Goal: Transaction & Acquisition: Obtain resource

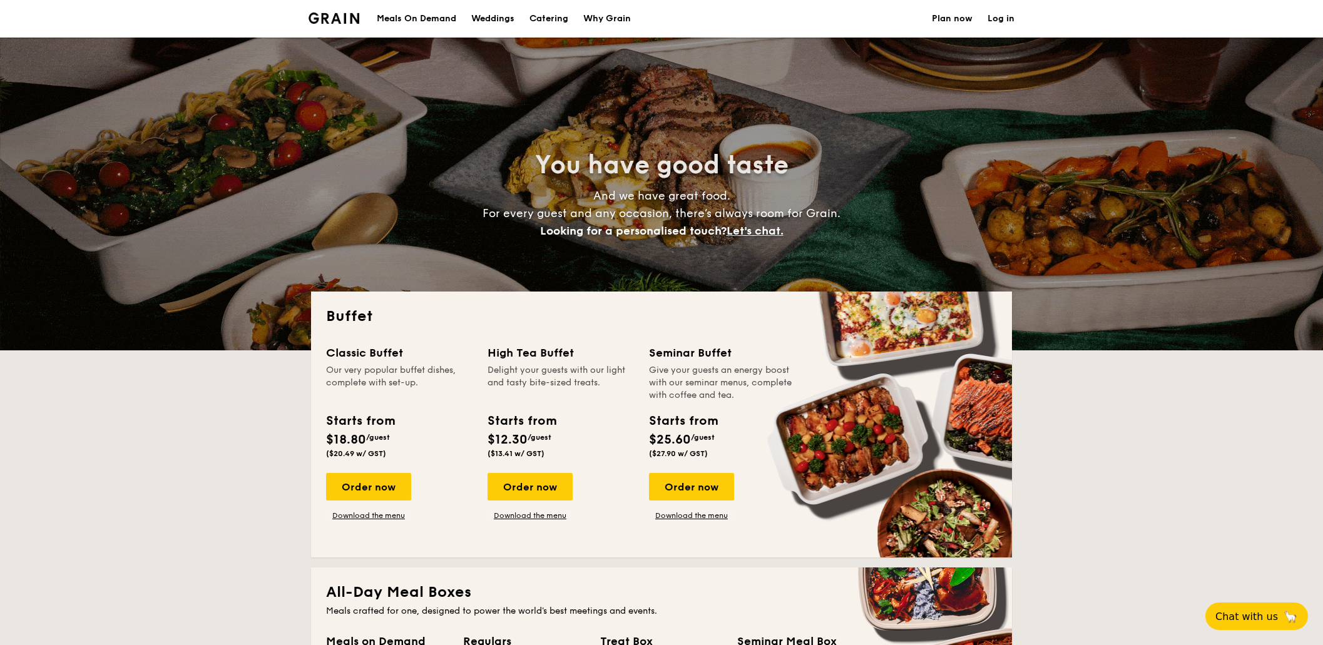
select select
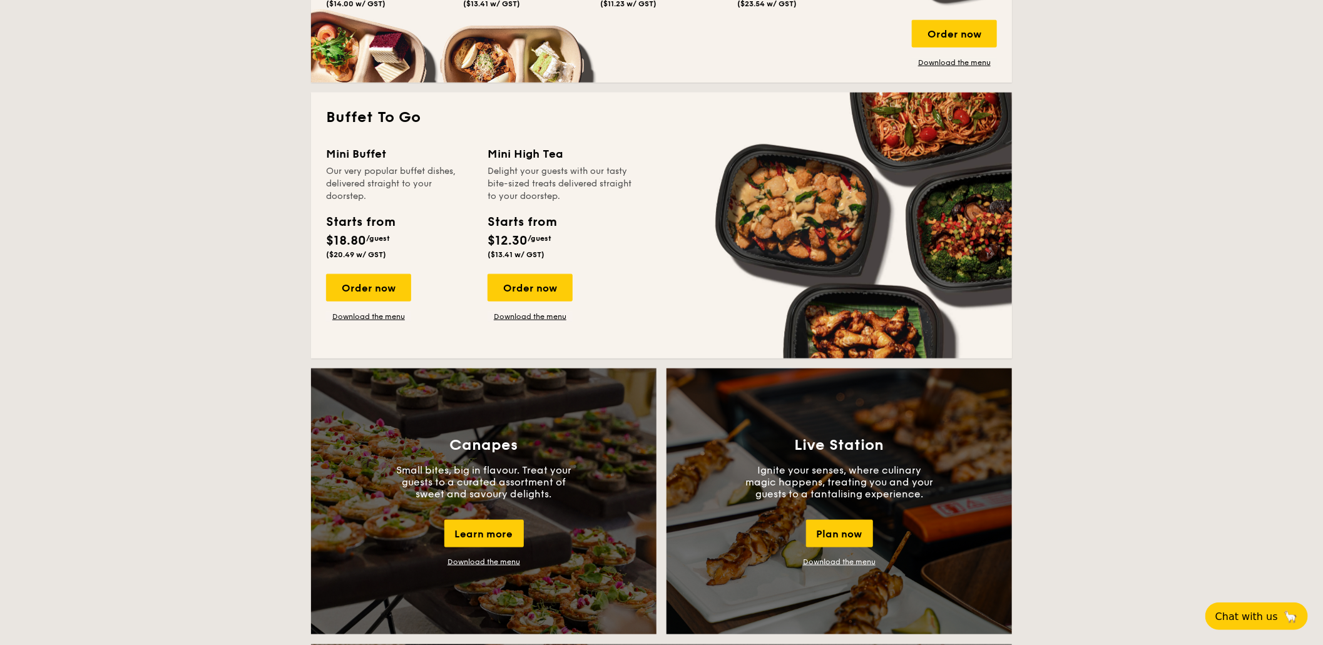
scroll to position [1001, 0]
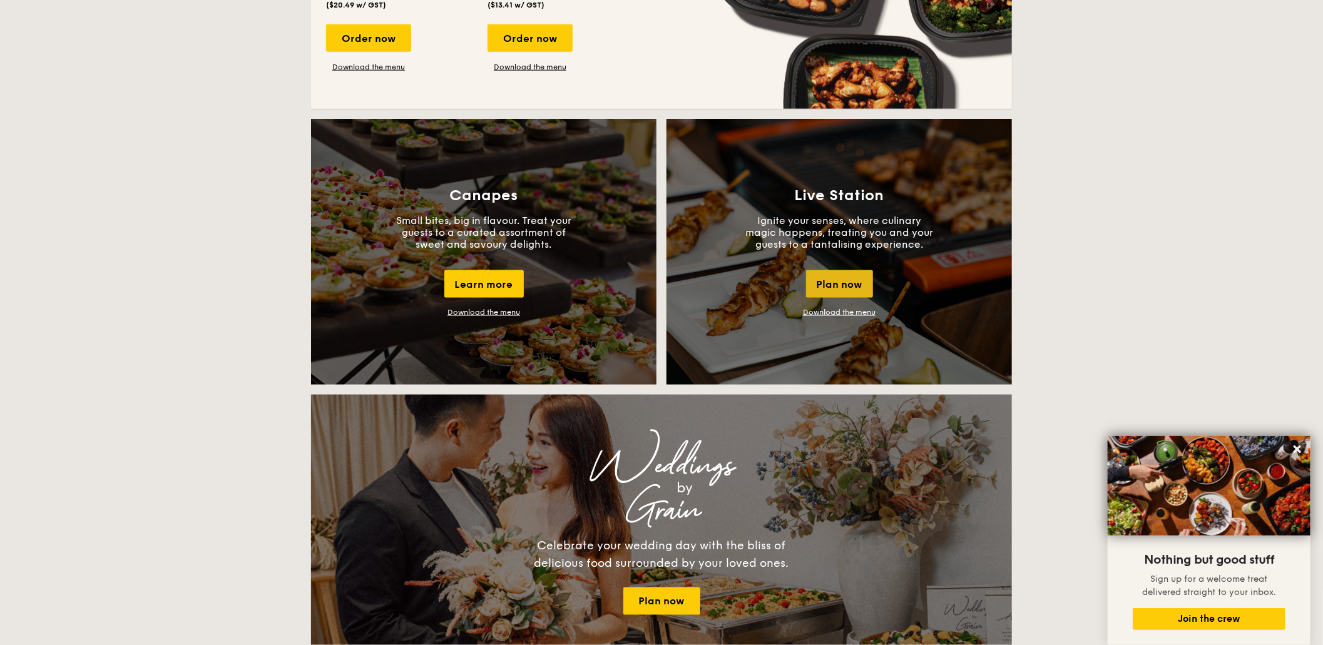
click at [835, 283] on div "Plan now" at bounding box center [839, 284] width 67 height 28
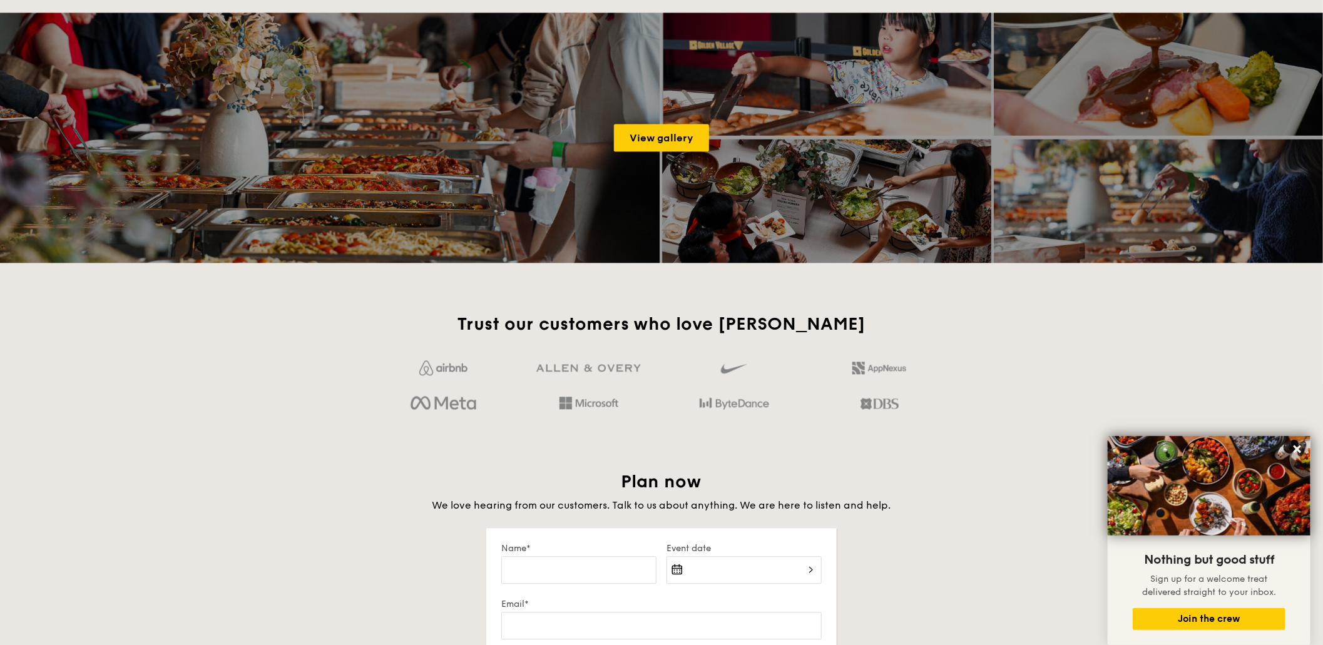
scroll to position [2148, 0]
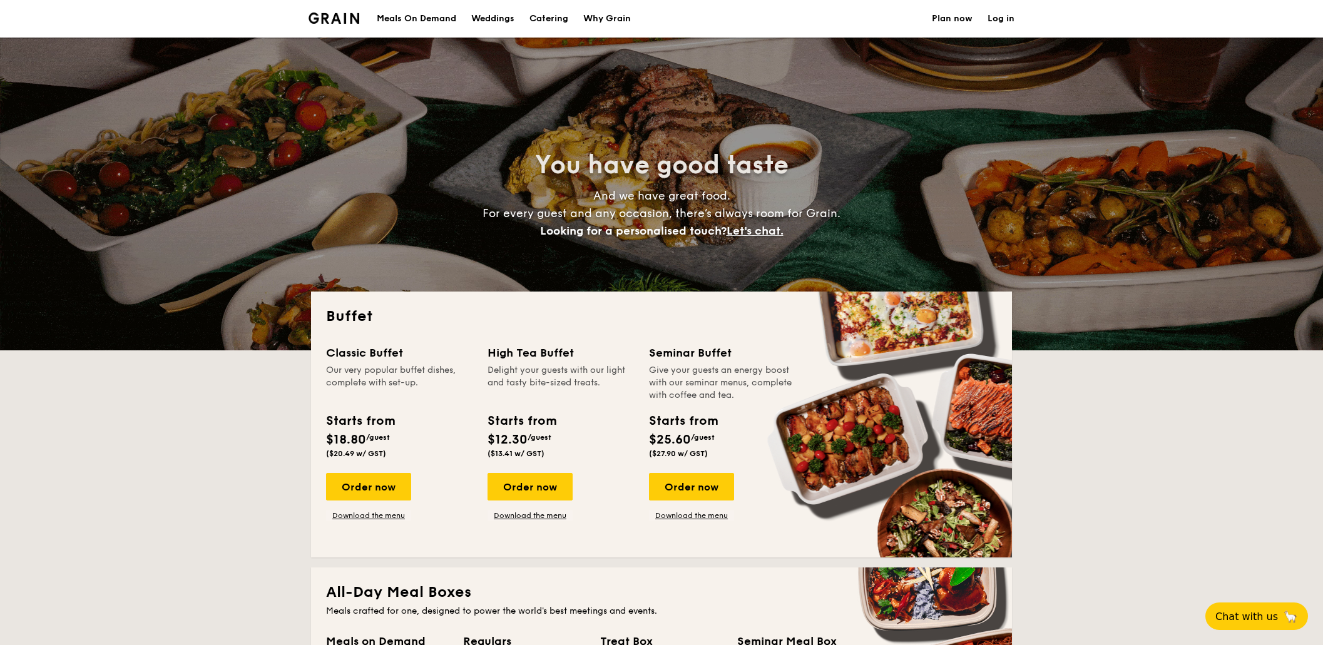
select select
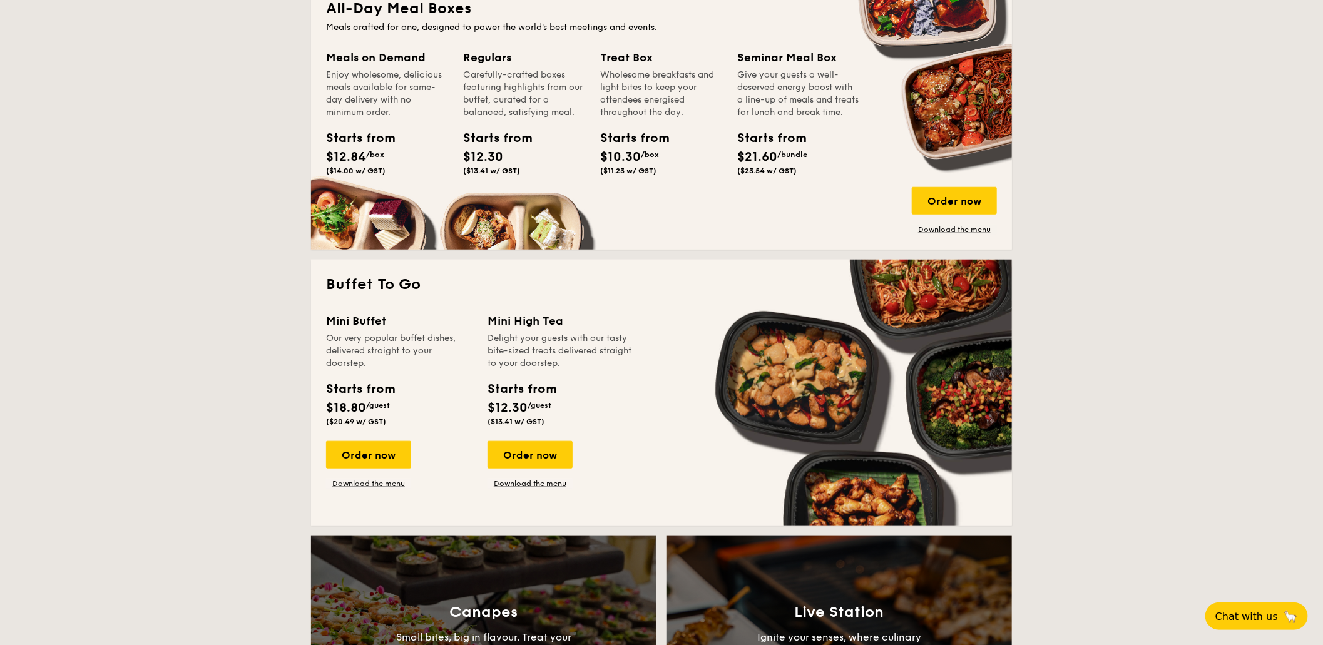
scroll to position [834, 0]
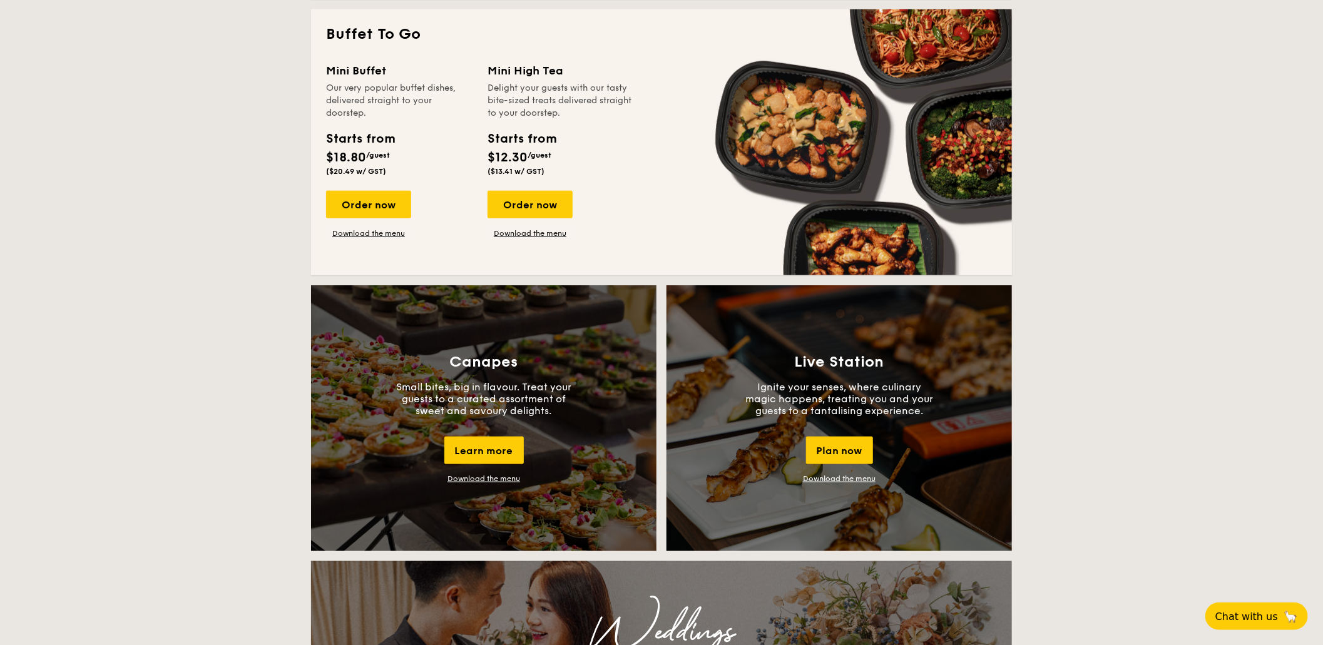
click at [847, 478] on link "Download the menu" at bounding box center [839, 478] width 73 height 9
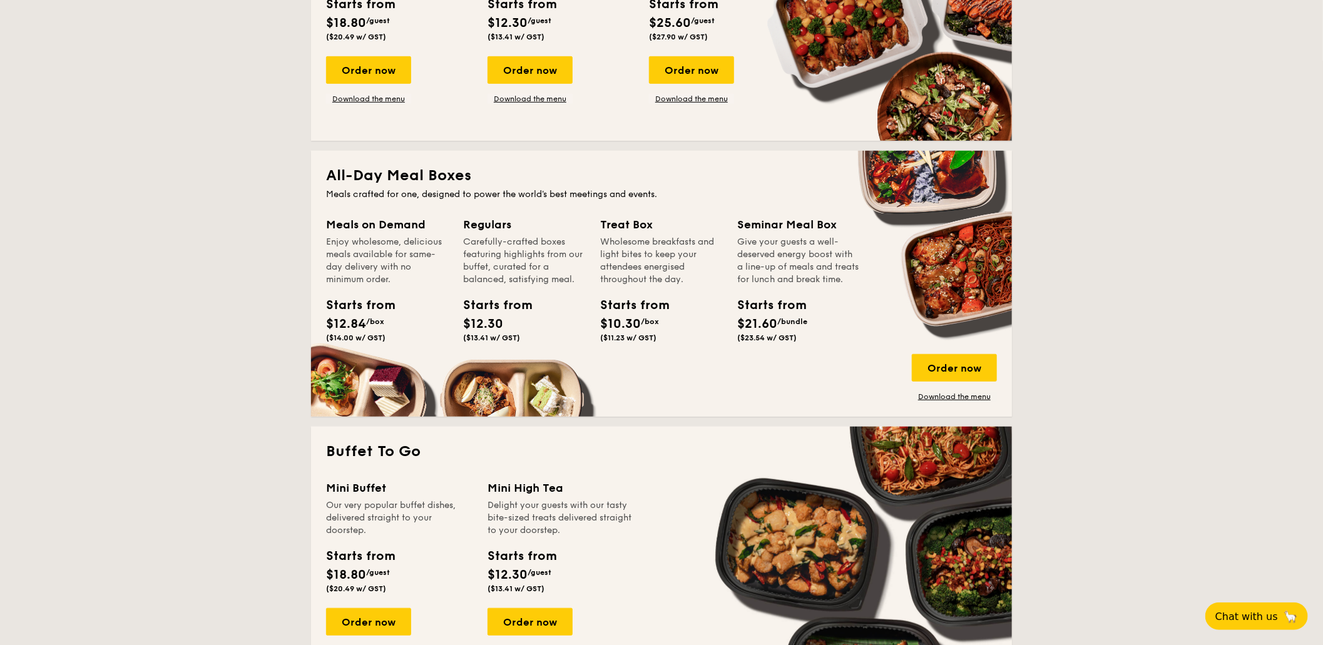
scroll to position [0, 0]
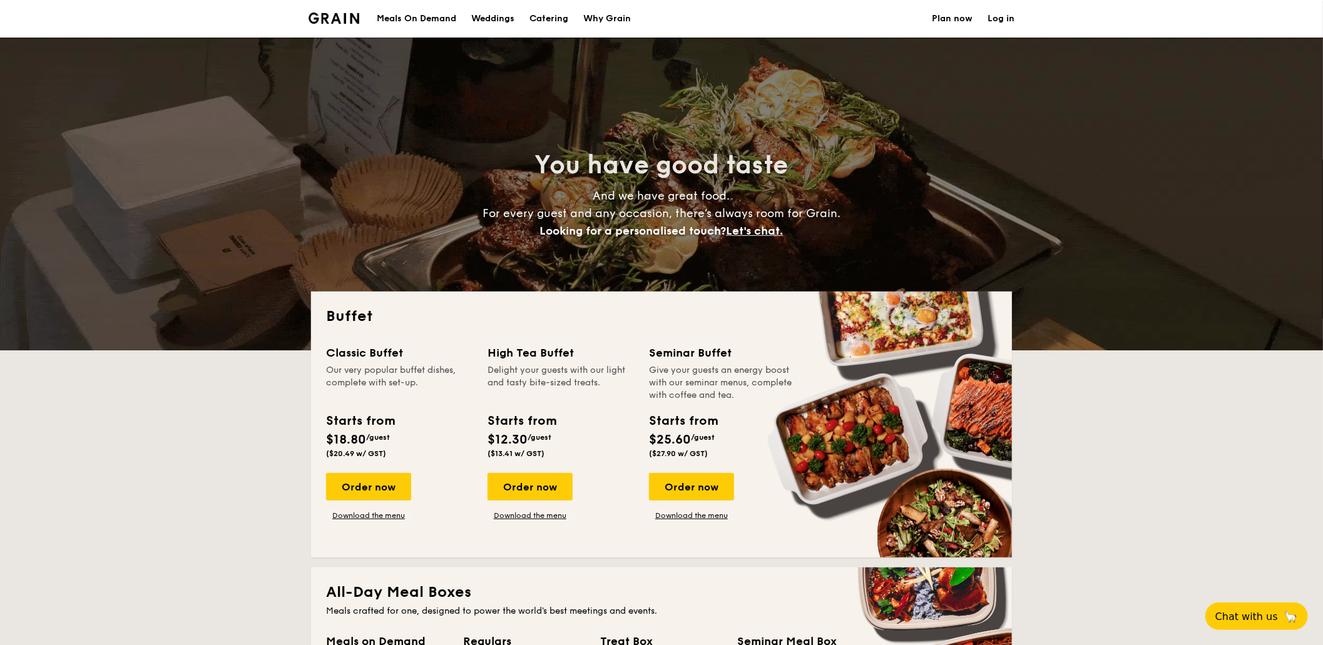
click at [551, 18] on h1 "Catering" at bounding box center [548, 19] width 39 height 38
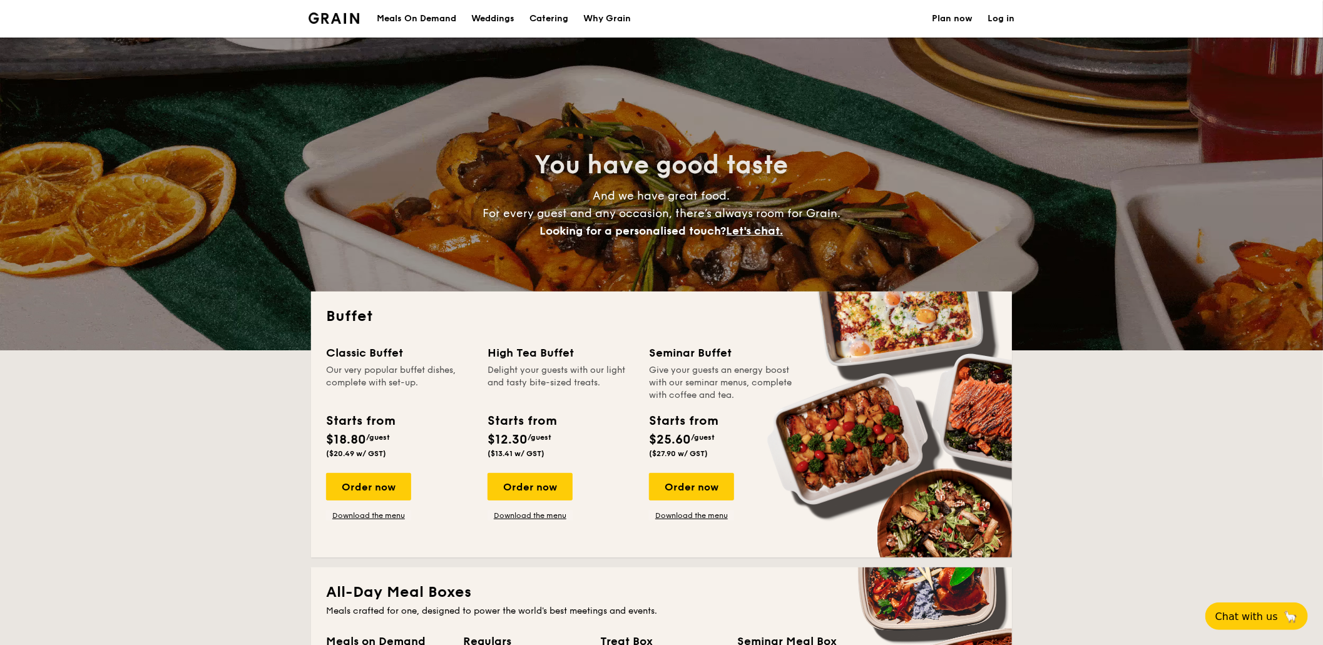
click at [545, 19] on h1 "Catering" at bounding box center [548, 19] width 39 height 38
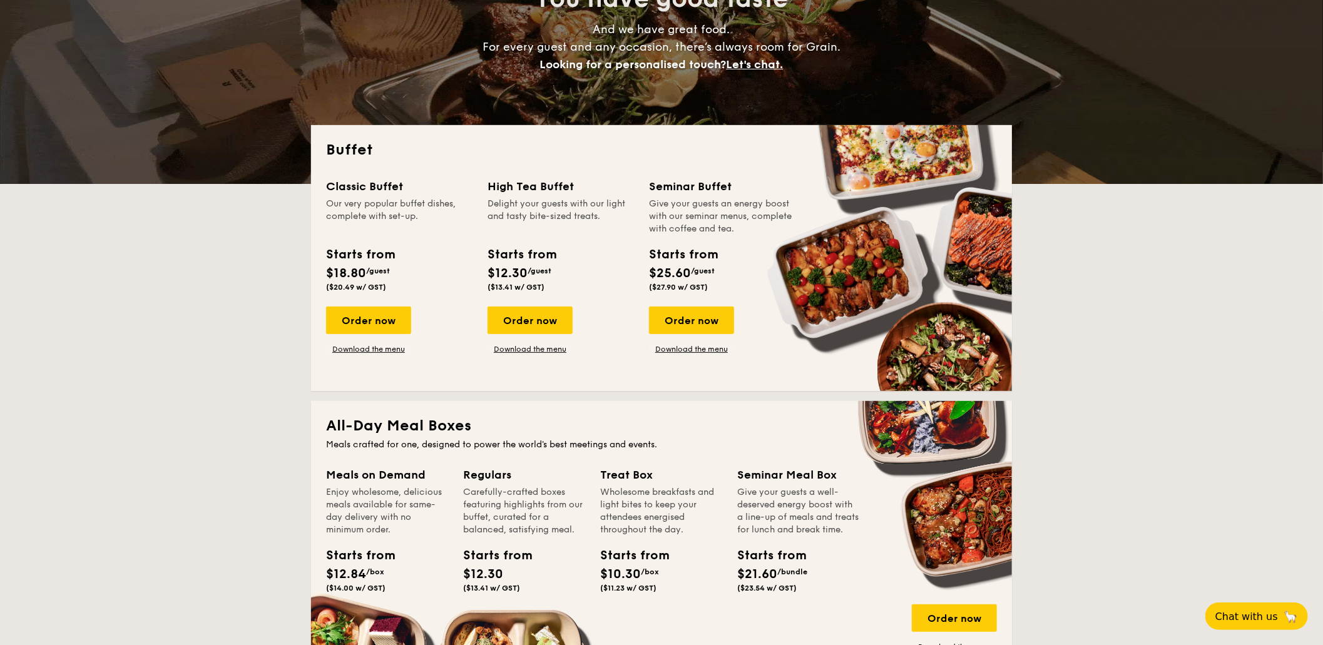
scroll to position [83, 0]
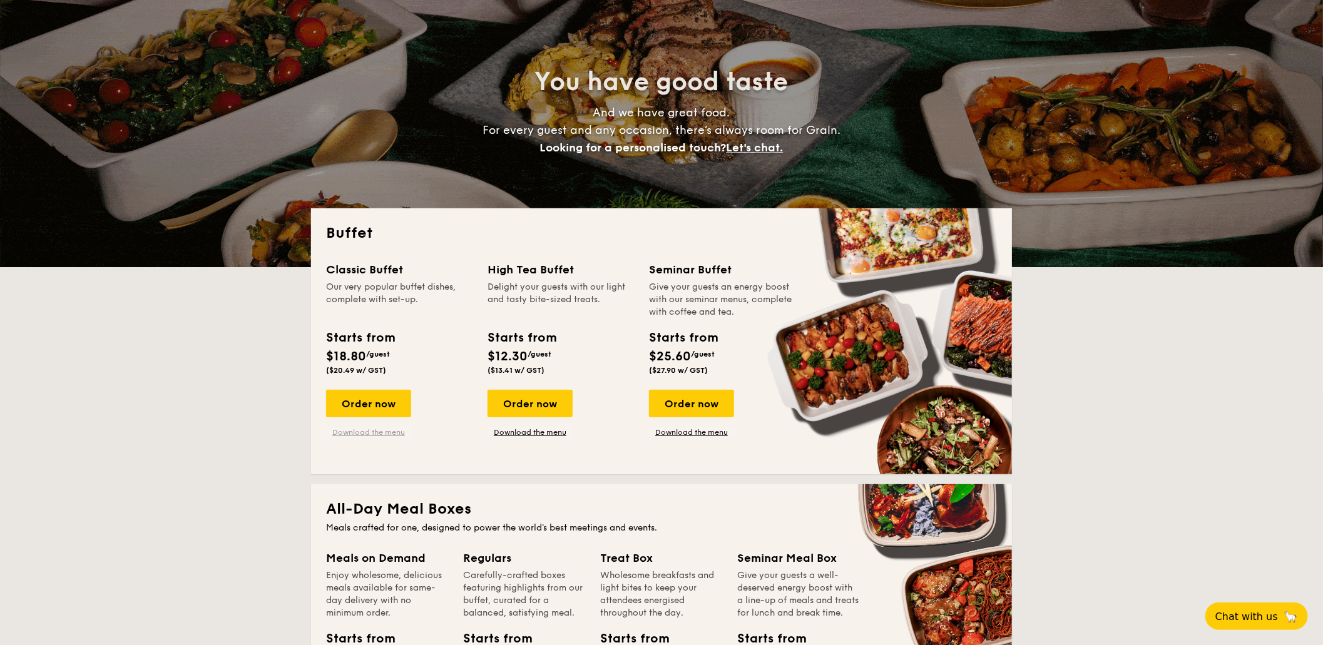
click at [373, 432] on link "Download the menu" at bounding box center [368, 432] width 85 height 10
